Goal: Information Seeking & Learning: Find specific page/section

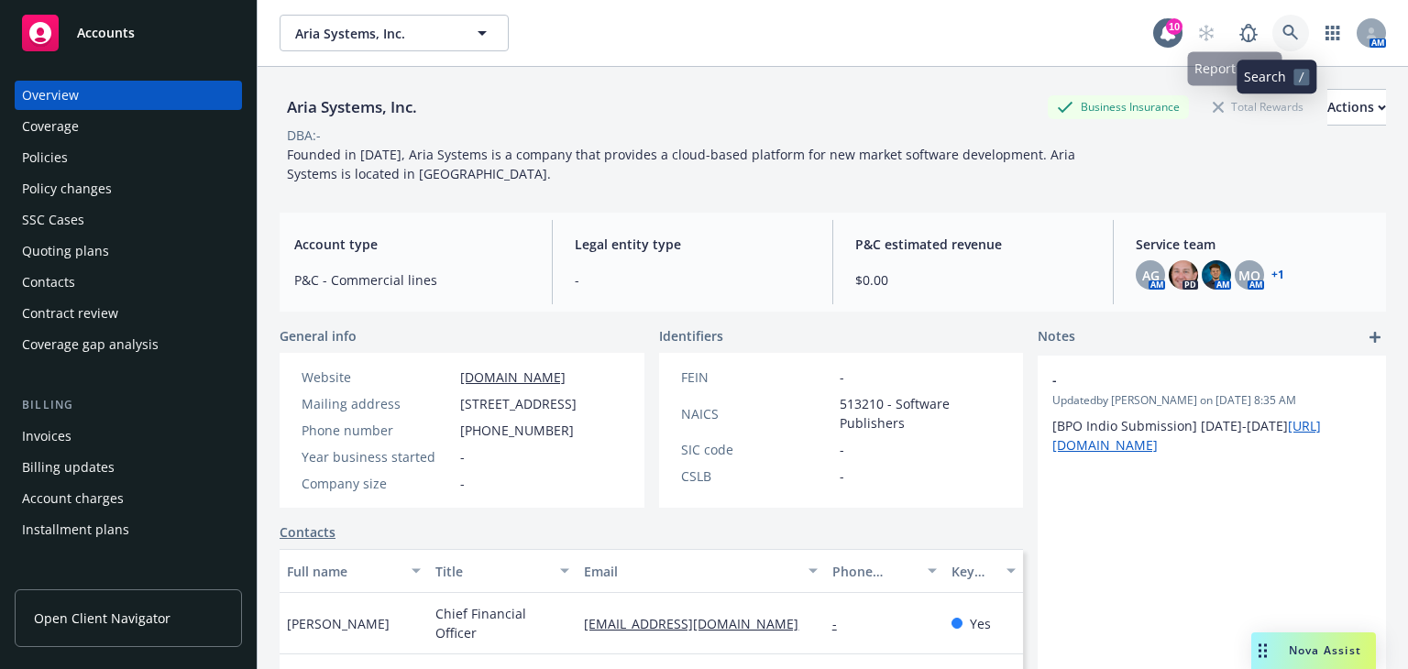
click at [1283, 26] on icon at bounding box center [1291, 33] width 17 height 17
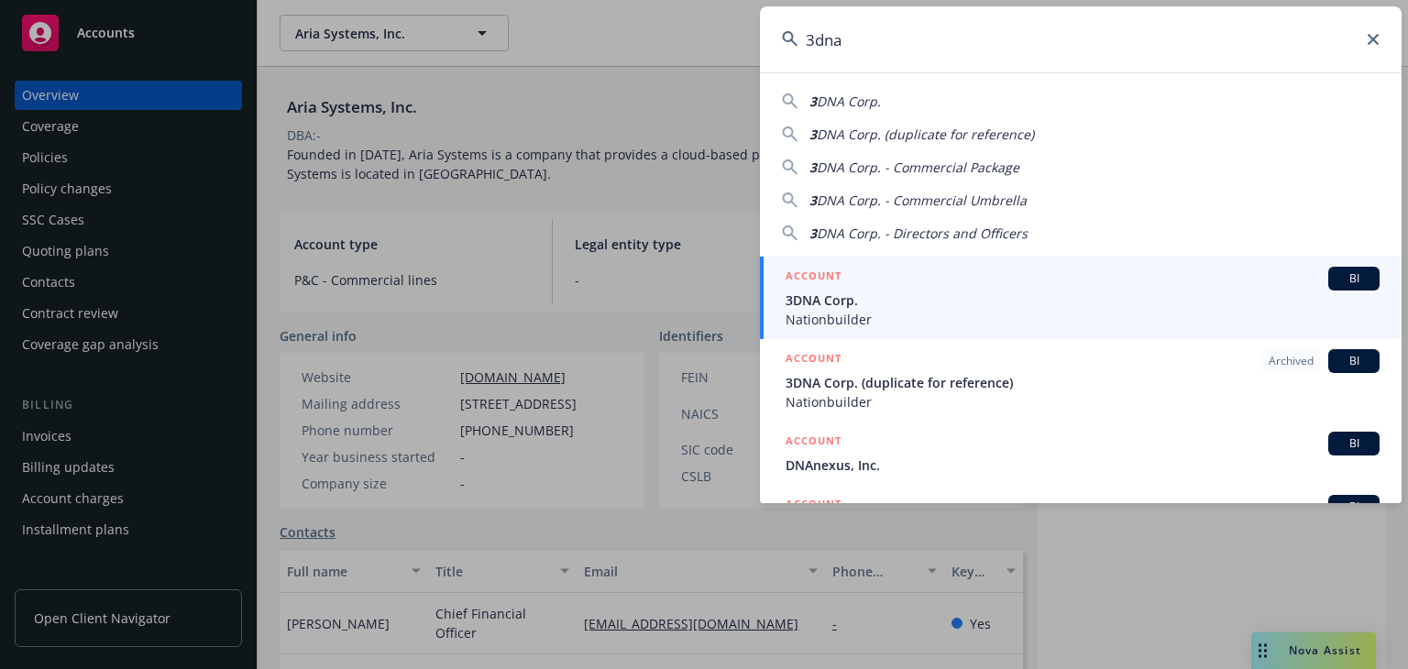
type input "3dna"
click at [998, 291] on span "3DNA Corp." at bounding box center [1083, 300] width 594 height 19
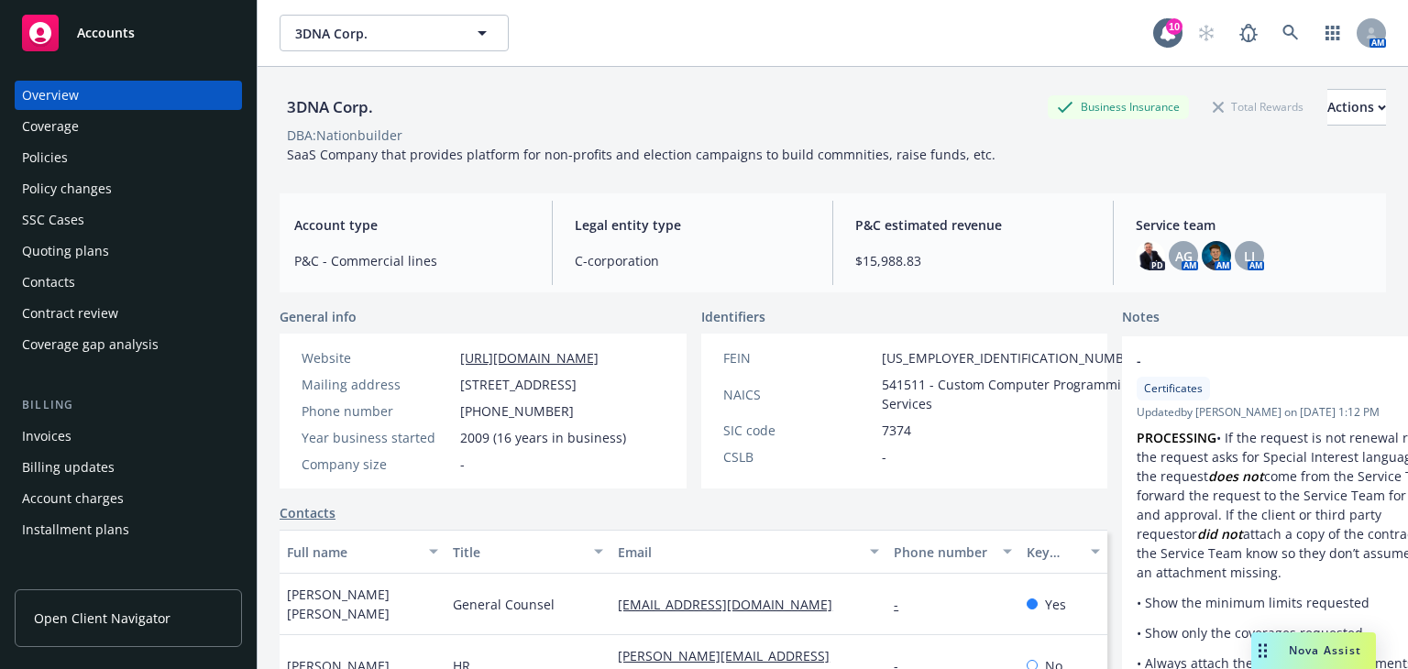
click at [131, 162] on div "Policies" at bounding box center [128, 157] width 213 height 29
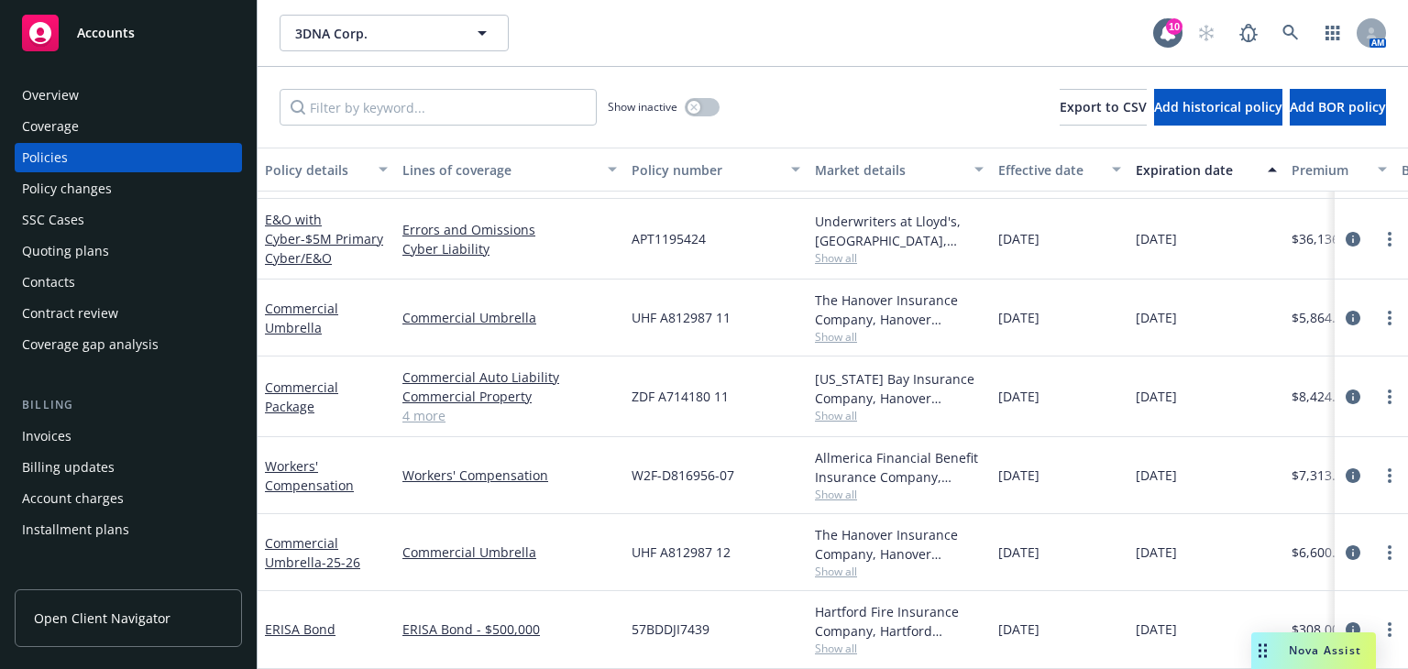
scroll to position [159, 0]
click at [837, 408] on span "Show all" at bounding box center [899, 416] width 169 height 16
click at [774, 380] on div "ZDF A714180 11" at bounding box center [715, 397] width 183 height 81
click at [1287, 28] on icon at bounding box center [1291, 33] width 17 height 17
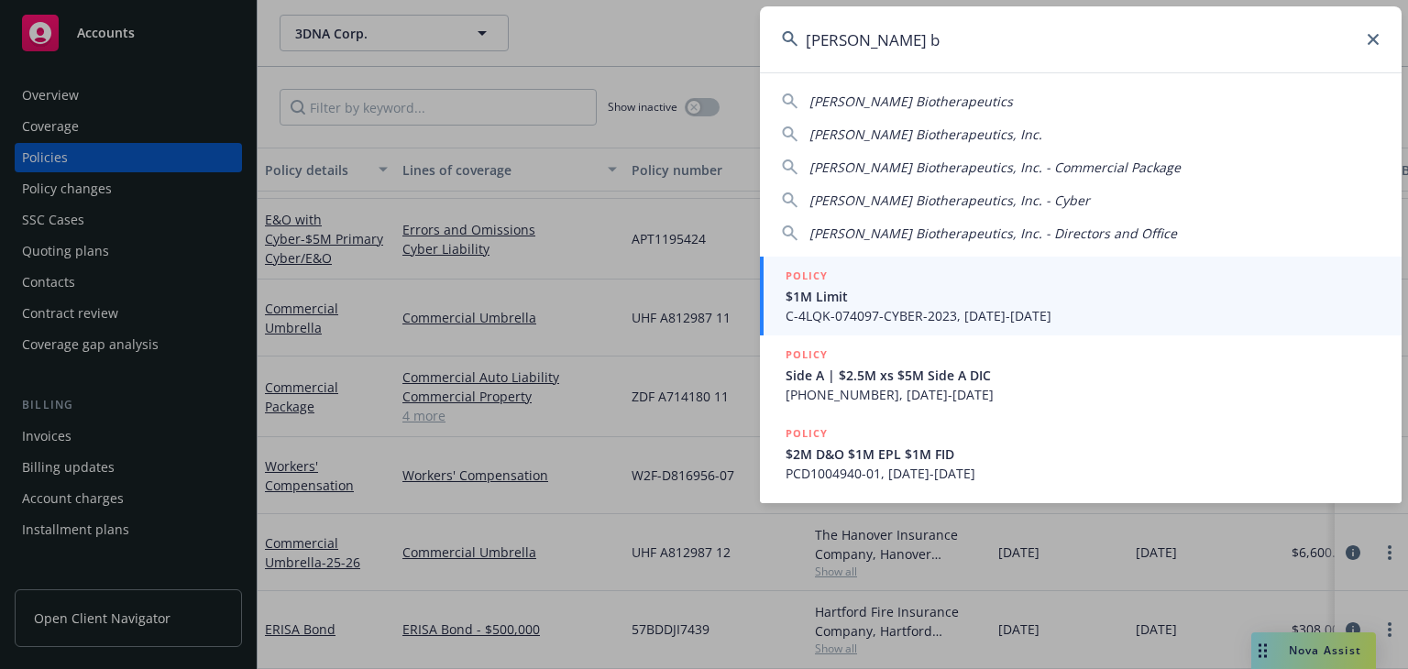
click at [938, 107] on span "Asher Biotherapeutics" at bounding box center [912, 101] width 204 height 17
type input "Asher Biotherapeutics"
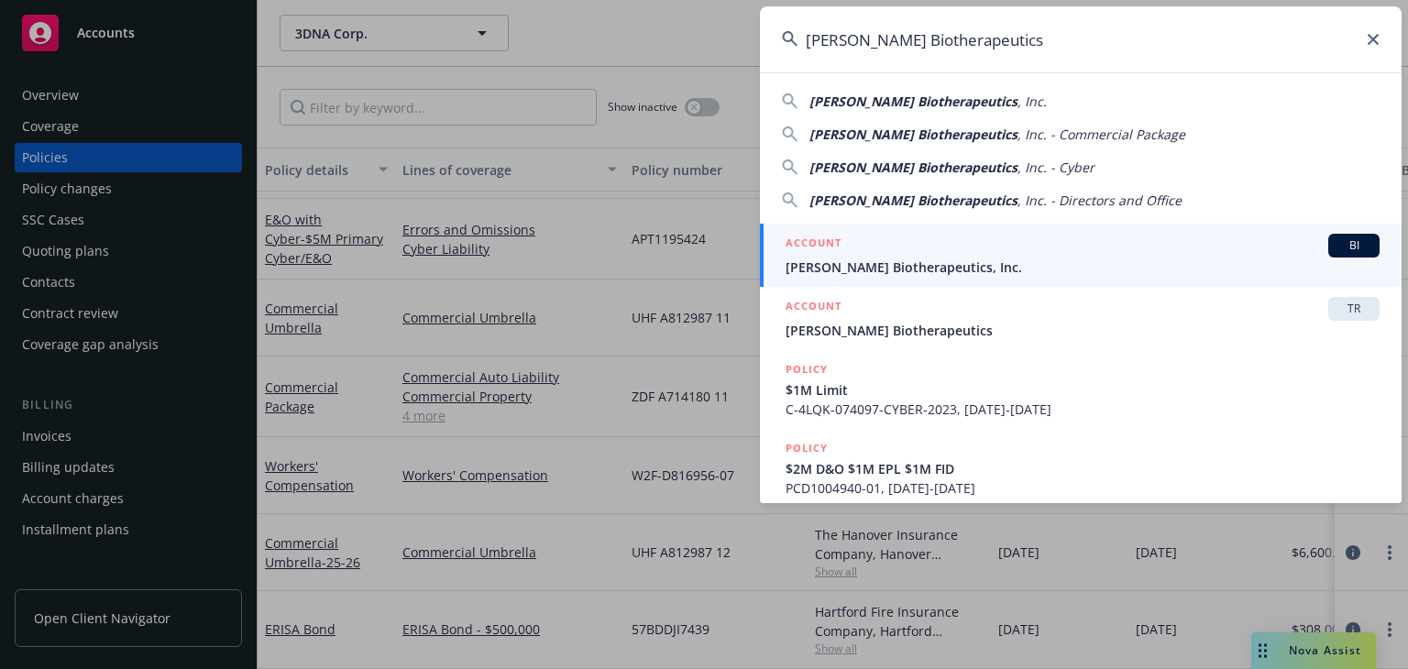
click at [955, 245] on div "ACCOUNT BI" at bounding box center [1083, 246] width 594 height 24
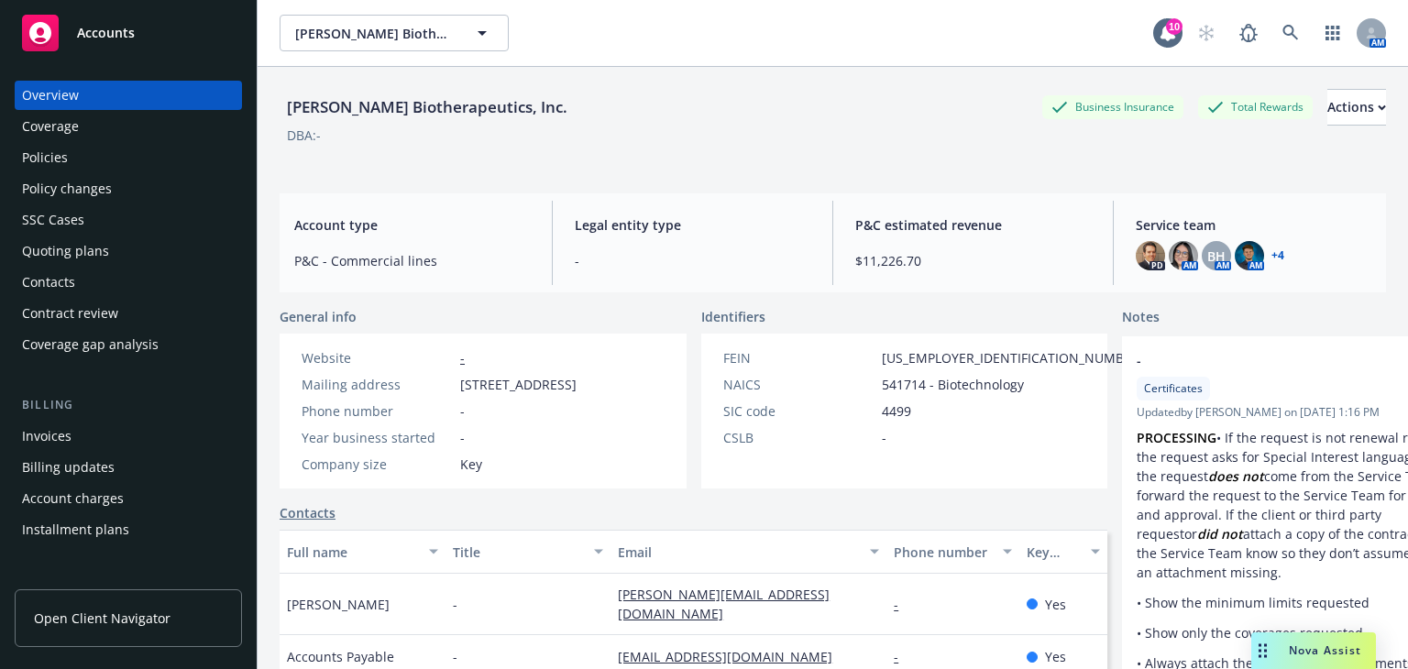
click at [84, 148] on div "Policies" at bounding box center [128, 157] width 213 height 29
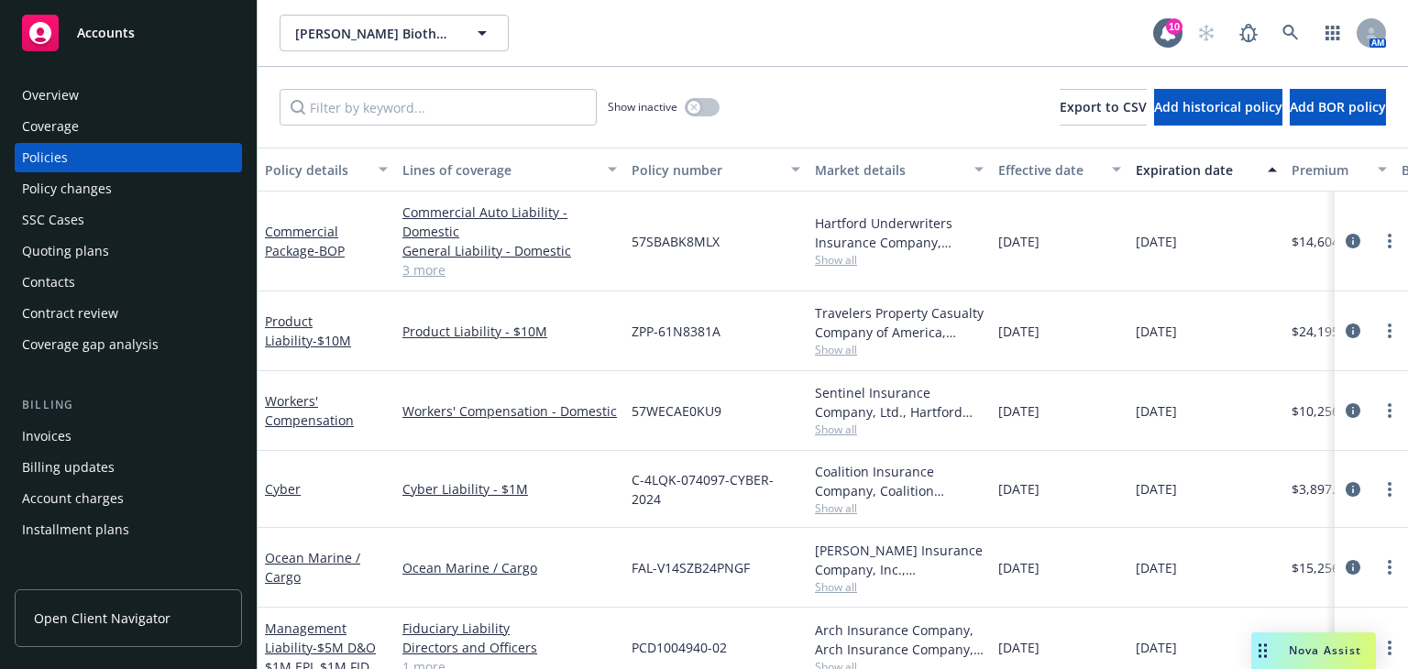
click at [847, 430] on span "Show all" at bounding box center [899, 430] width 169 height 16
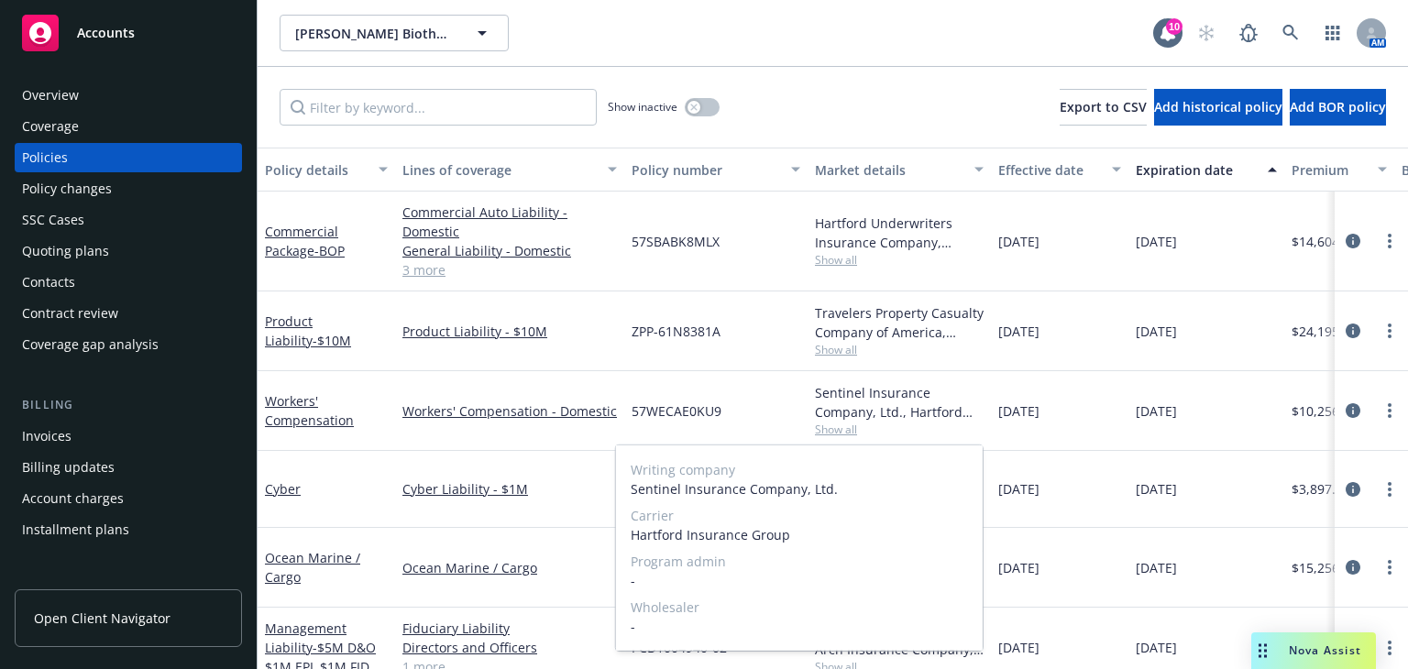
click at [847, 430] on span "Show all" at bounding box center [899, 430] width 169 height 16
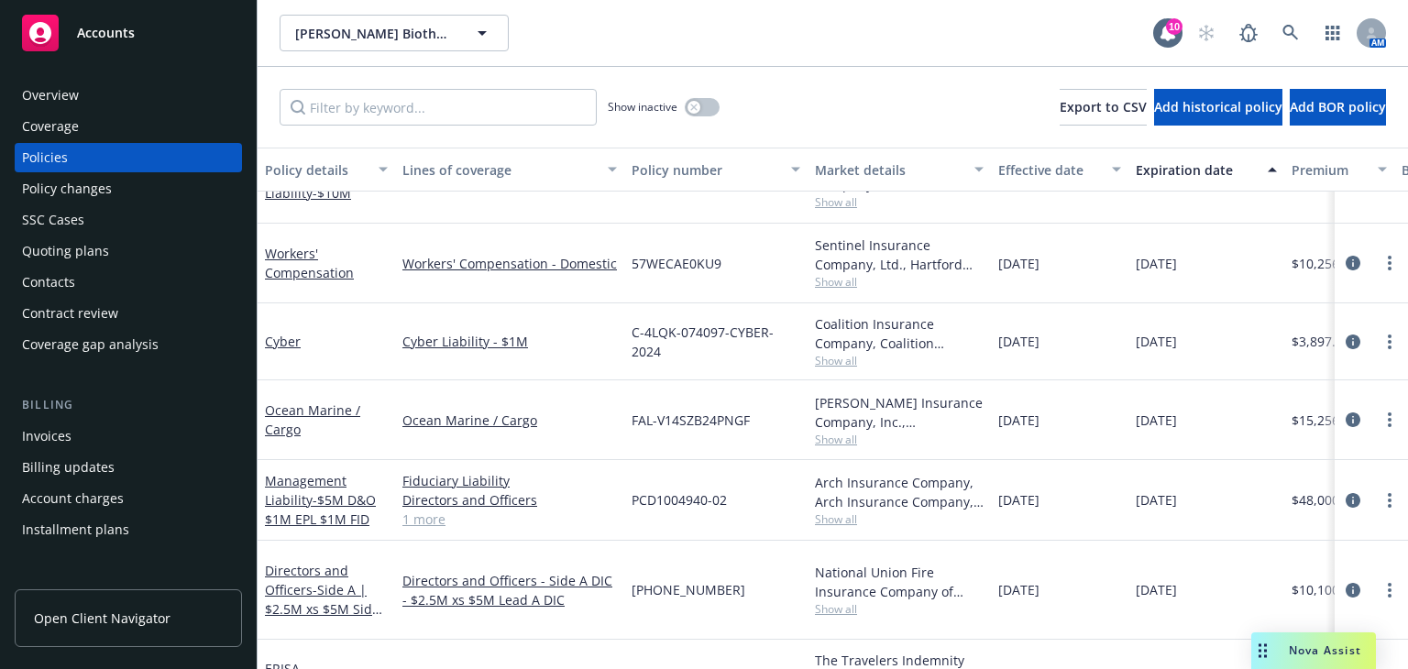
scroll to position [163, 0]
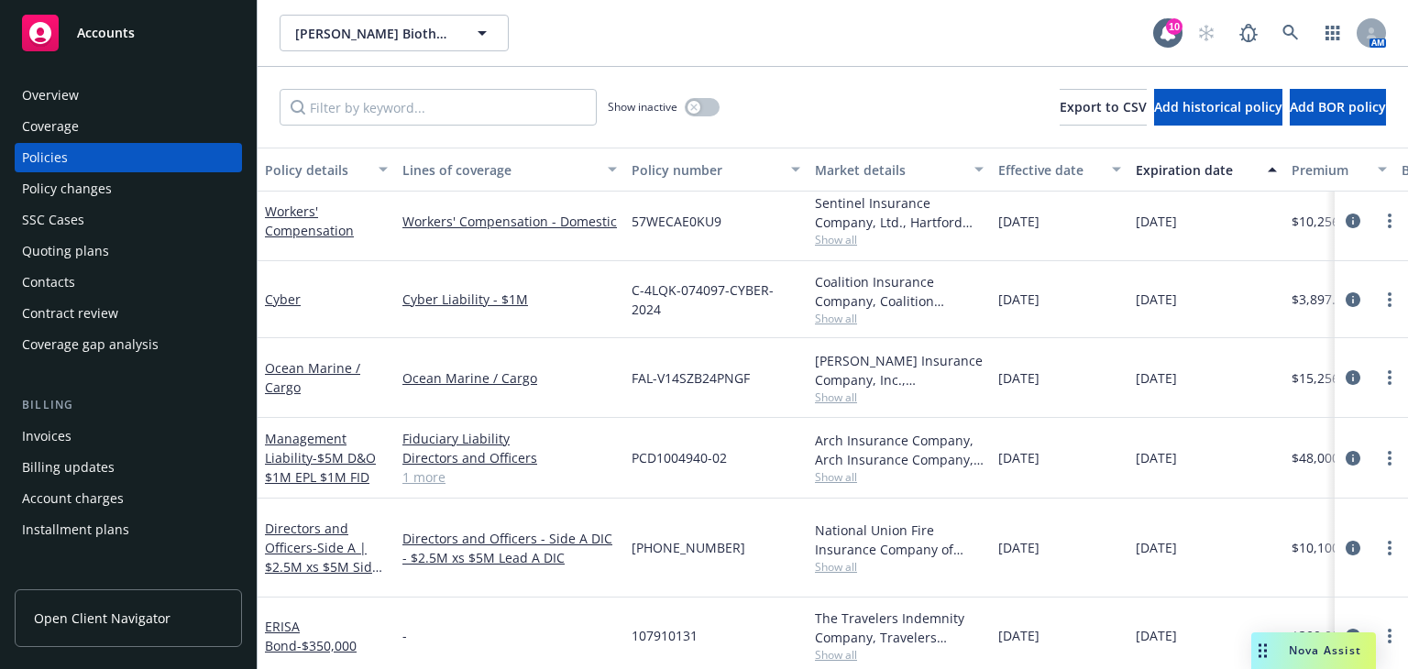
click at [139, 96] on div "Overview" at bounding box center [128, 95] width 213 height 29
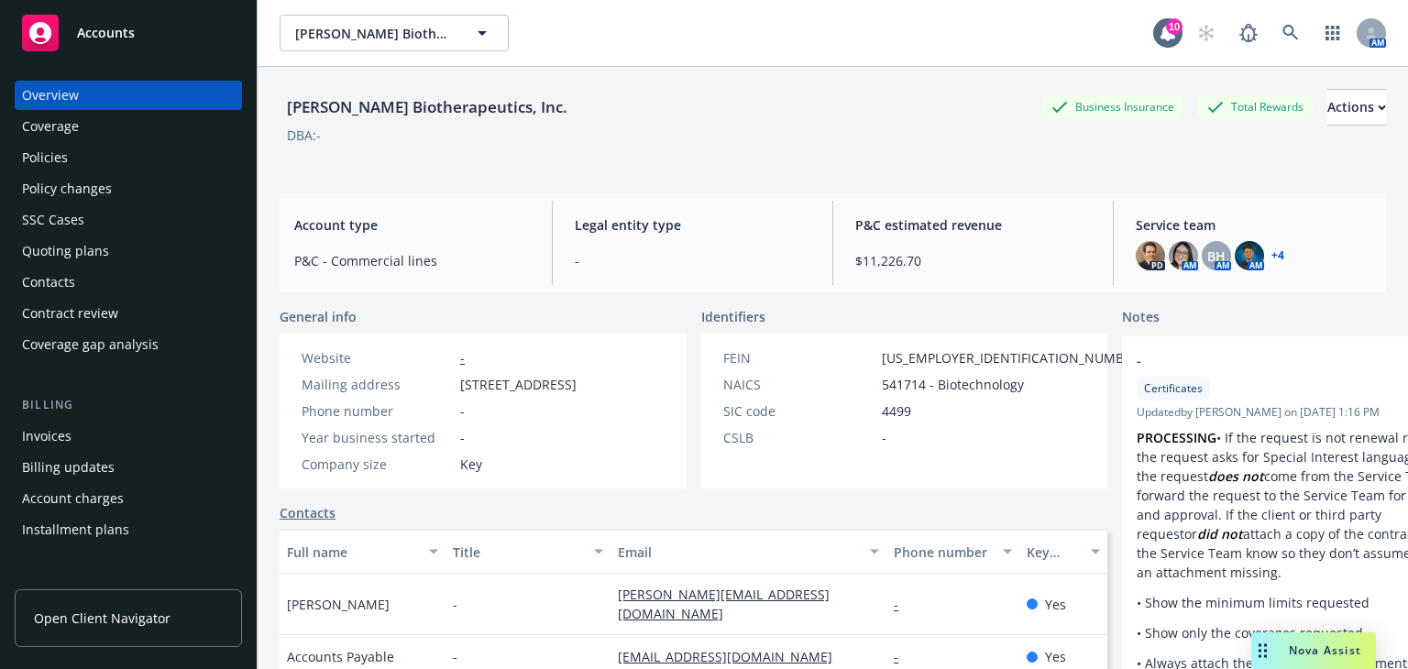
click at [1272, 253] on link "+ 4" at bounding box center [1278, 255] width 13 height 11
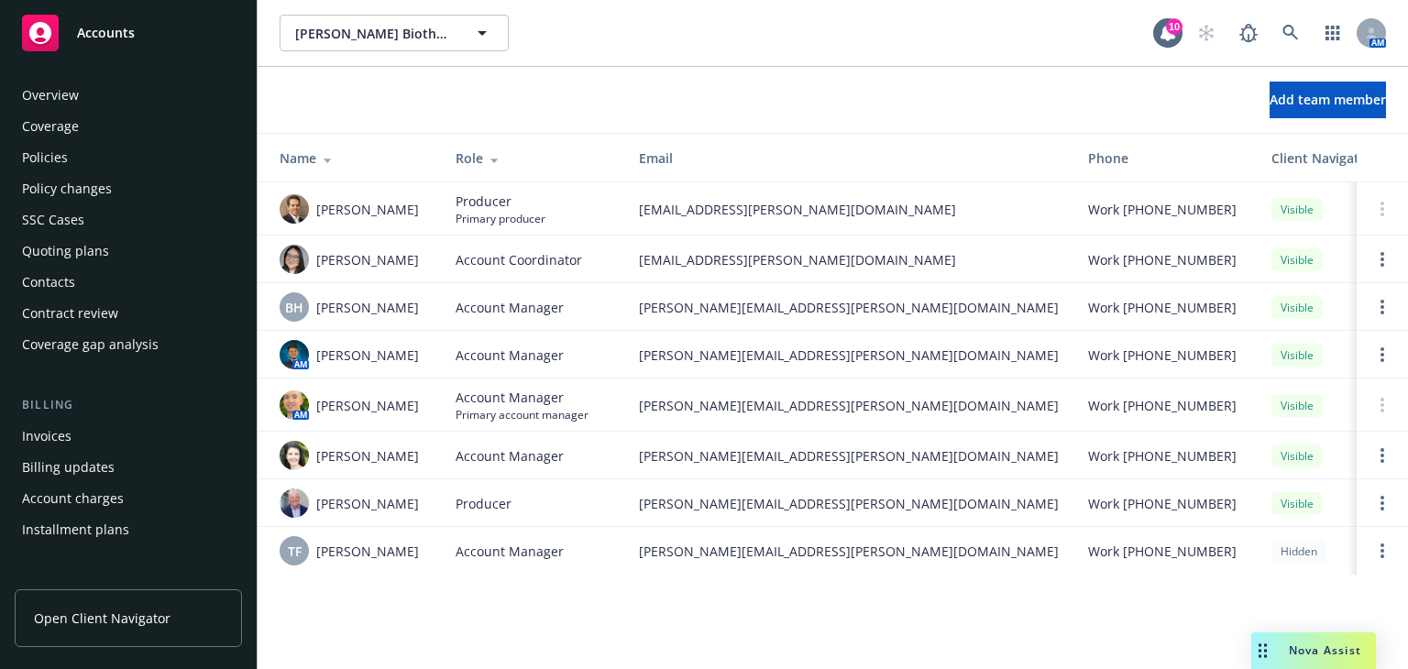
click at [117, 98] on div "Overview" at bounding box center [128, 95] width 213 height 29
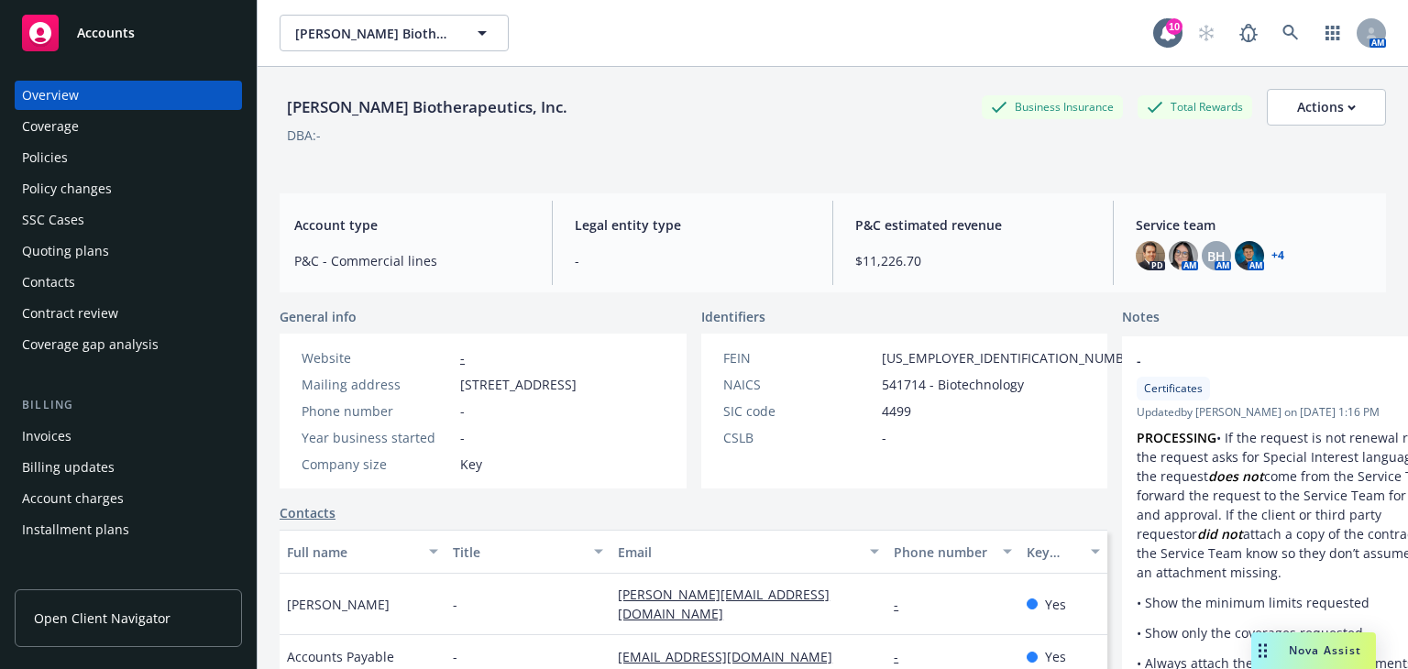
click at [117, 255] on div "Quoting plans" at bounding box center [128, 251] width 213 height 29
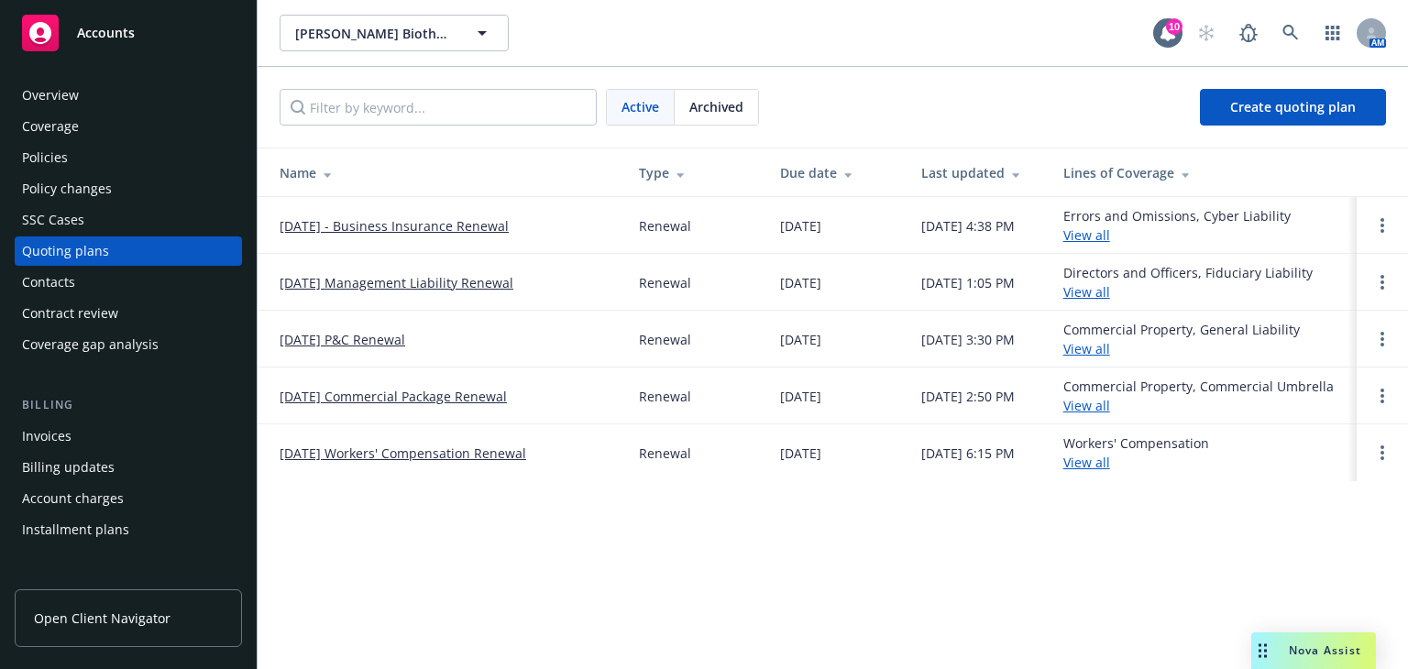
click at [305, 283] on link "10/01/25 Management Liability Renewal" at bounding box center [397, 282] width 234 height 19
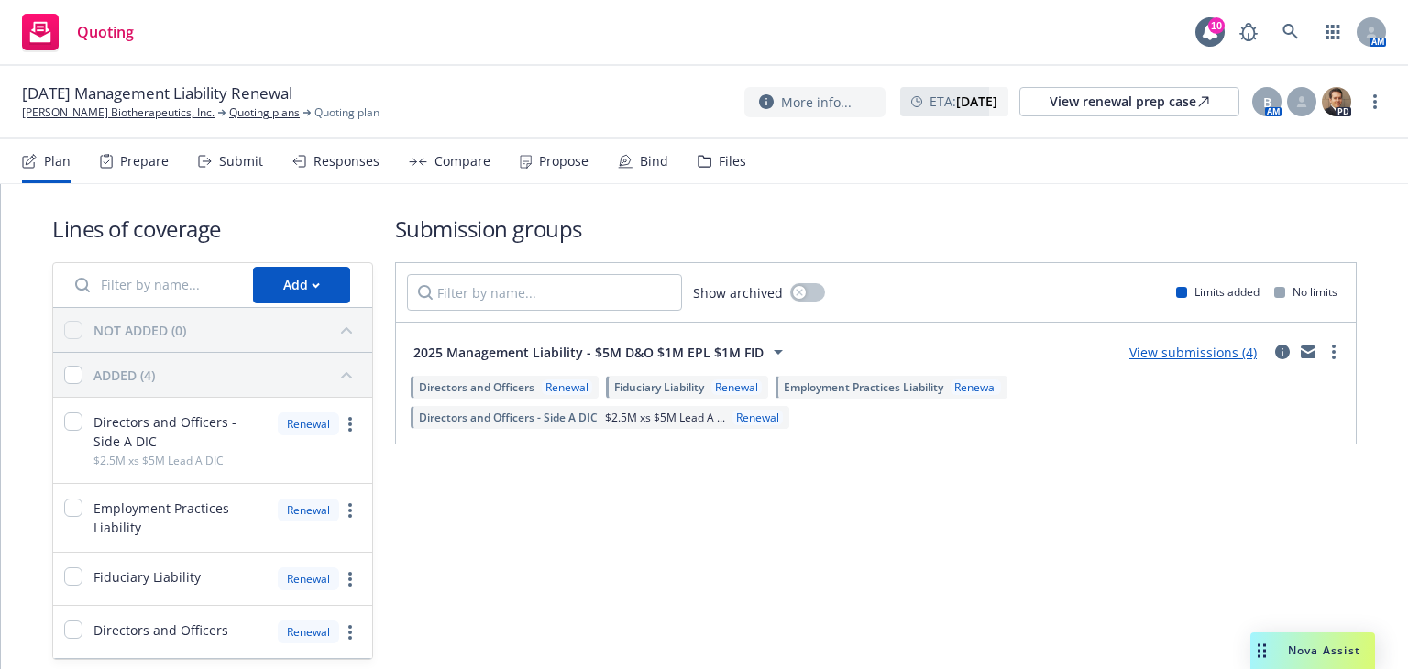
click at [698, 171] on div "Files" at bounding box center [722, 161] width 49 height 44
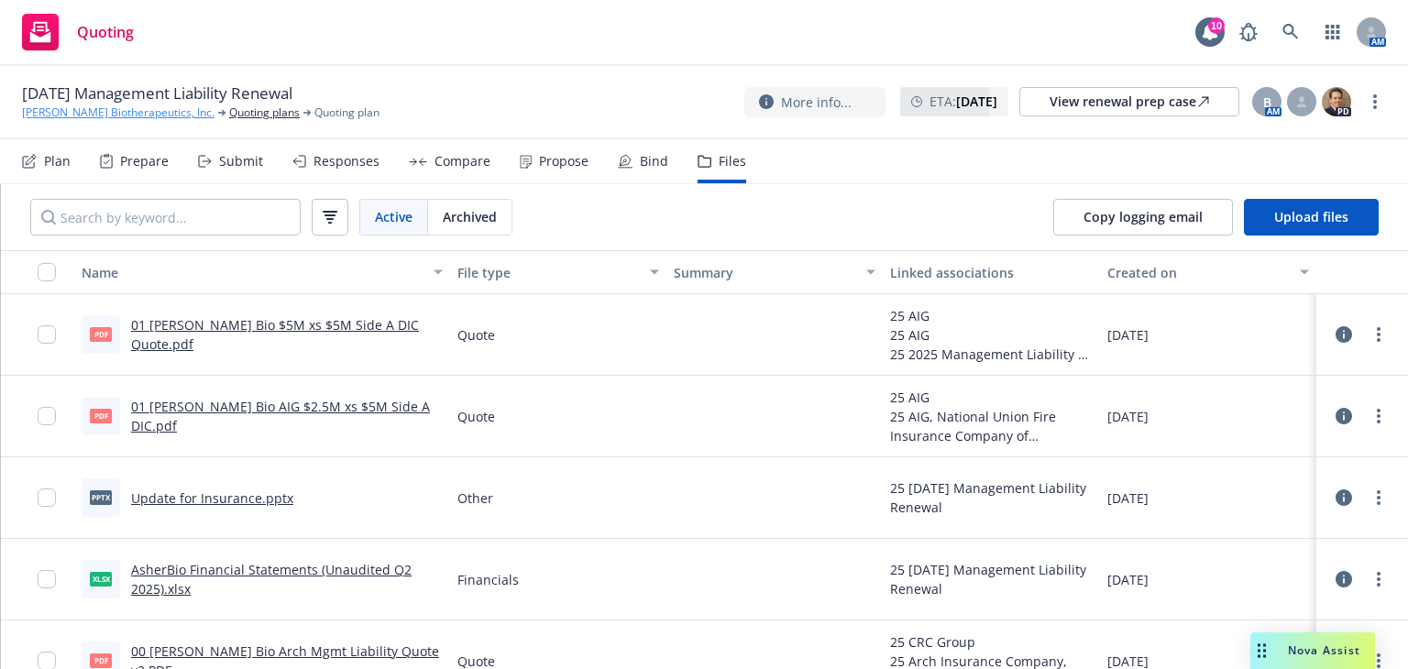
click at [85, 114] on link "[PERSON_NAME] Biotherapeutics, Inc." at bounding box center [118, 113] width 193 height 17
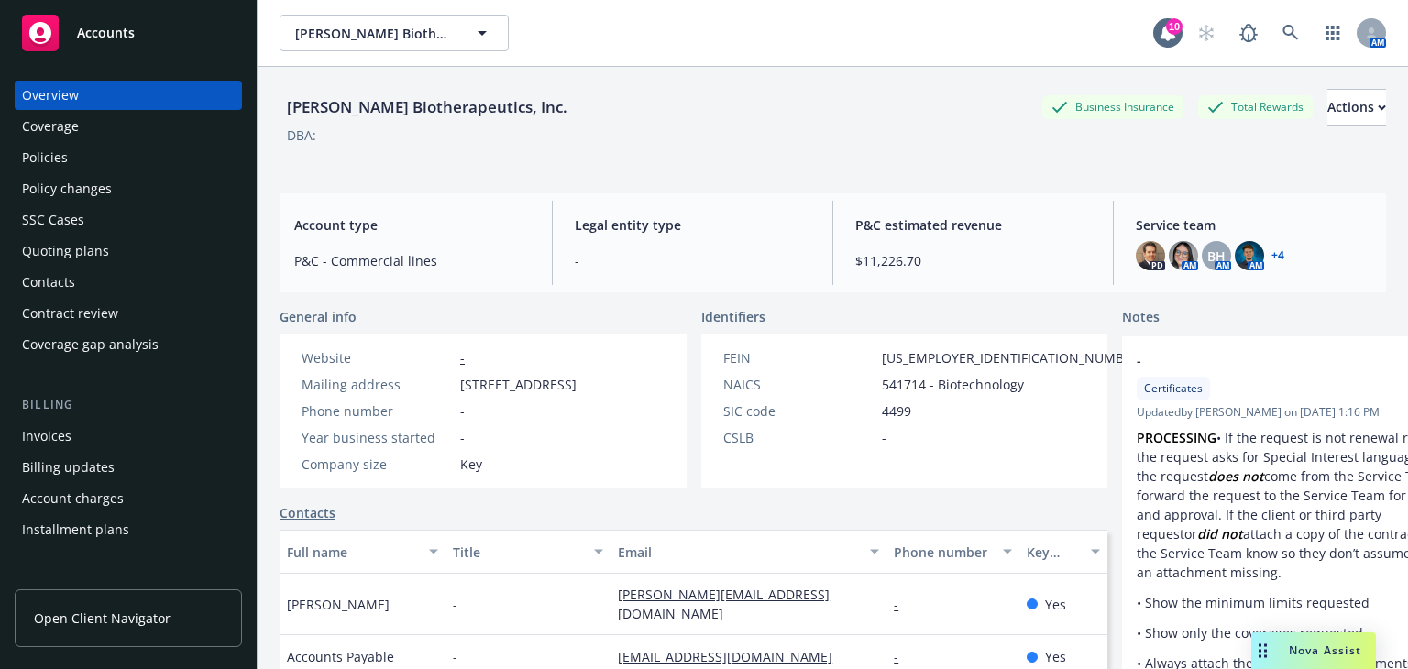
click at [126, 168] on div "Policies" at bounding box center [128, 157] width 213 height 29
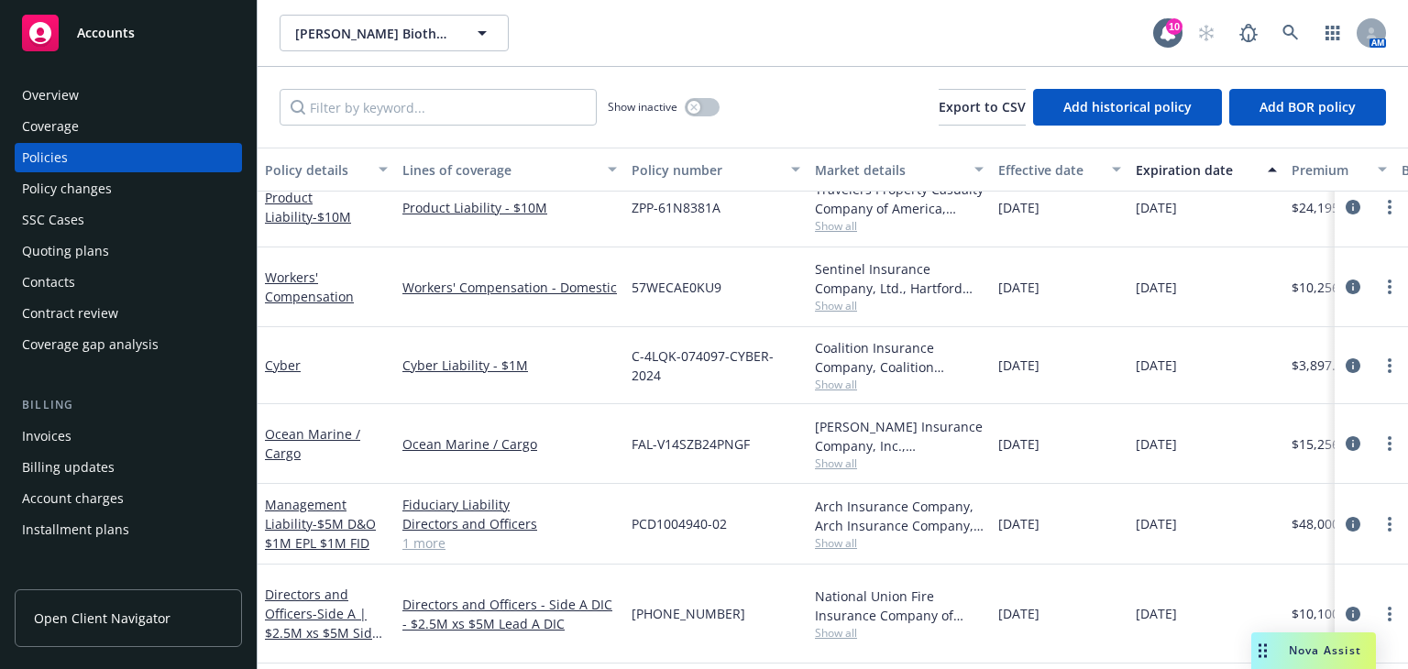
scroll to position [163, 0]
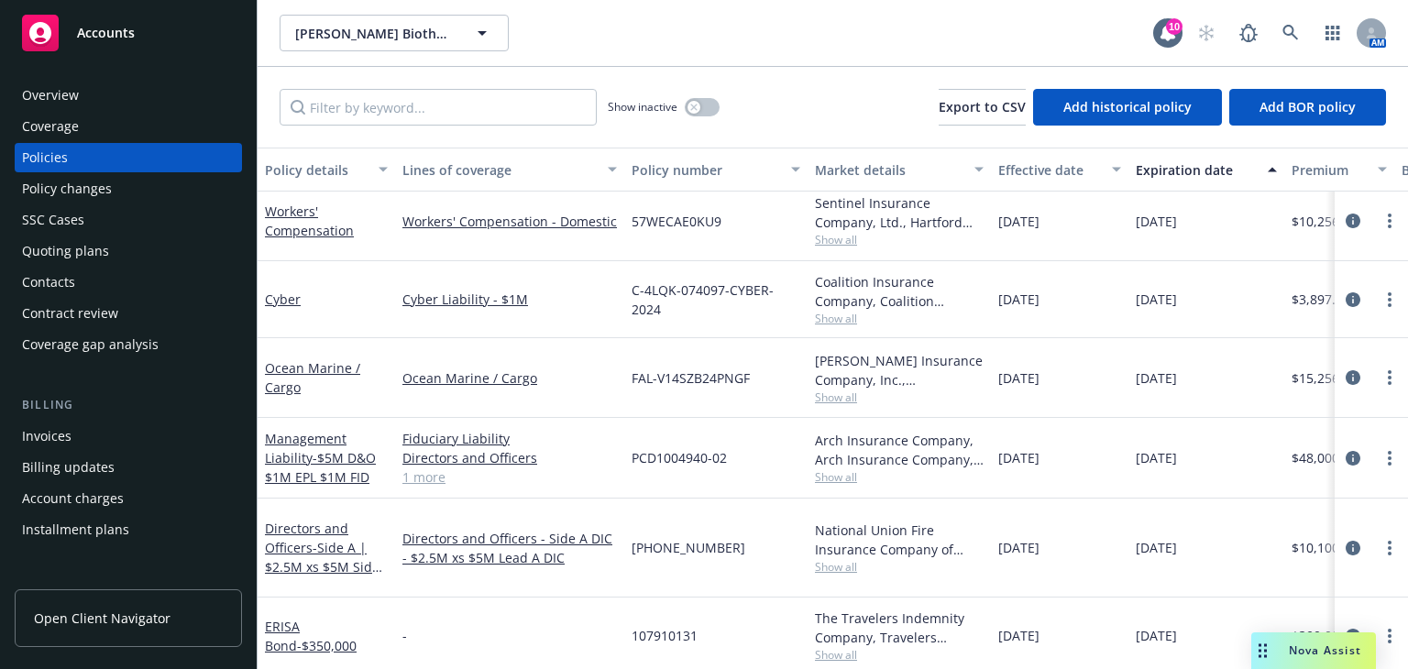
click at [827, 470] on span "Show all" at bounding box center [899, 477] width 169 height 16
click at [798, 485] on div "PCD1004940-02" at bounding box center [715, 458] width 183 height 81
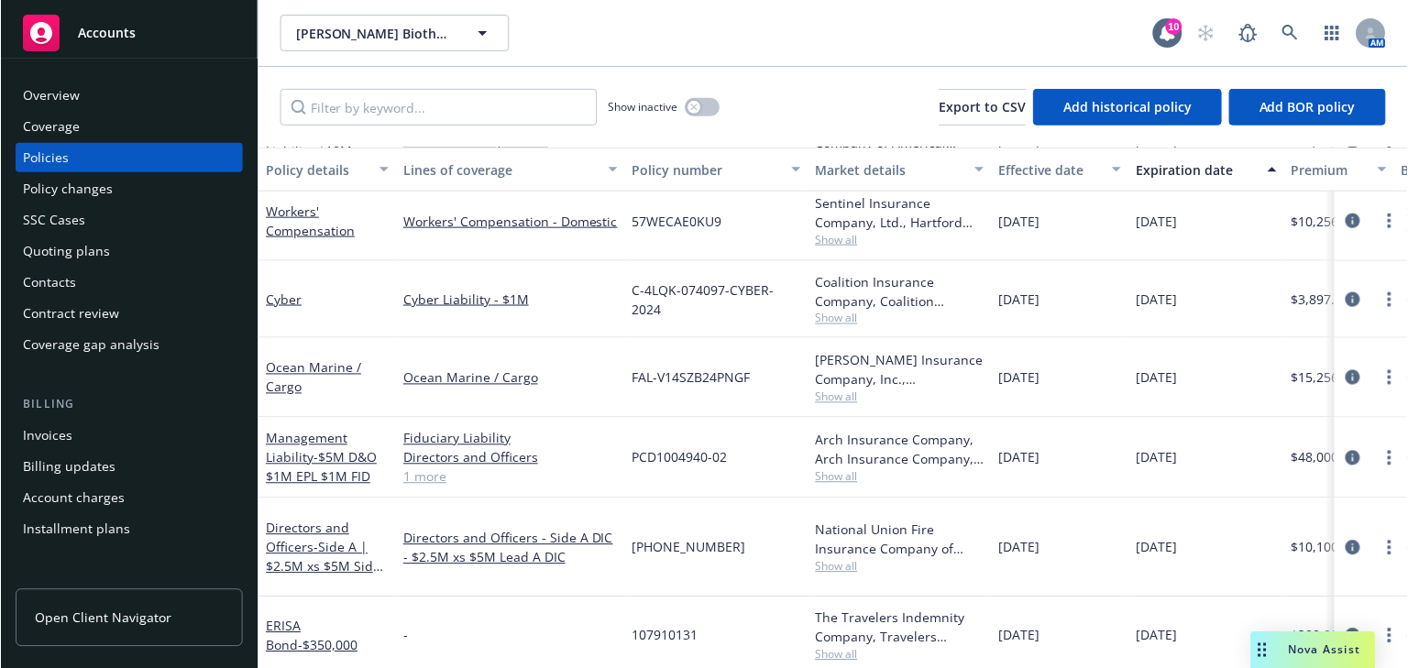
scroll to position [157, 0]
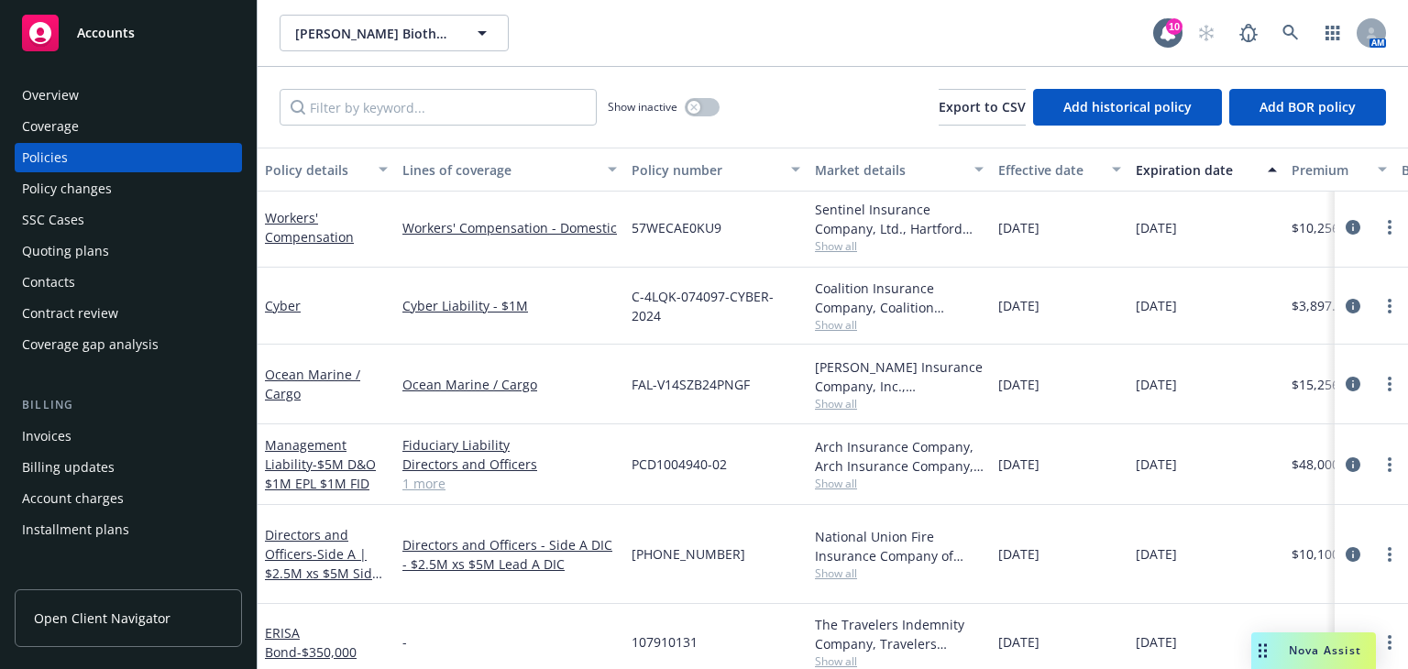
click at [843, 325] on span "Show all" at bounding box center [899, 325] width 169 height 16
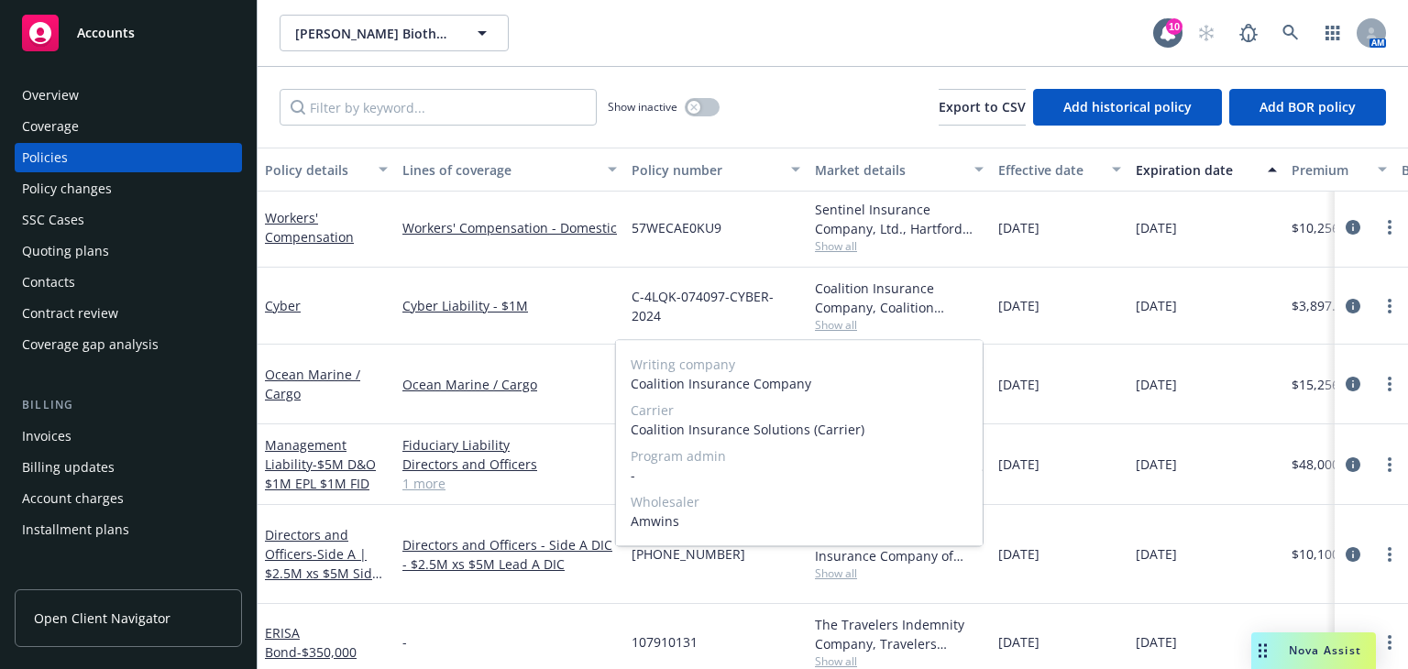
click at [843, 325] on span "Show all" at bounding box center [899, 325] width 169 height 16
